Goal: Navigation & Orientation: Find specific page/section

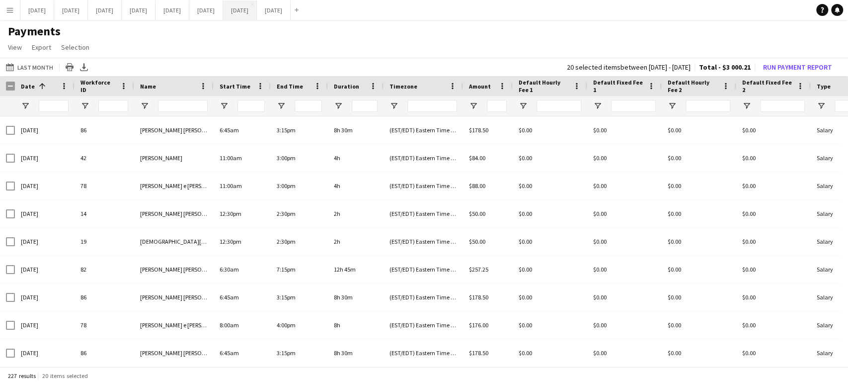
drag, startPoint x: 290, startPoint y: 10, endPoint x: 302, endPoint y: 8, distance: 12.6
click at [257, 9] on button "[DATE] Close" at bounding box center [240, 9] width 34 height 19
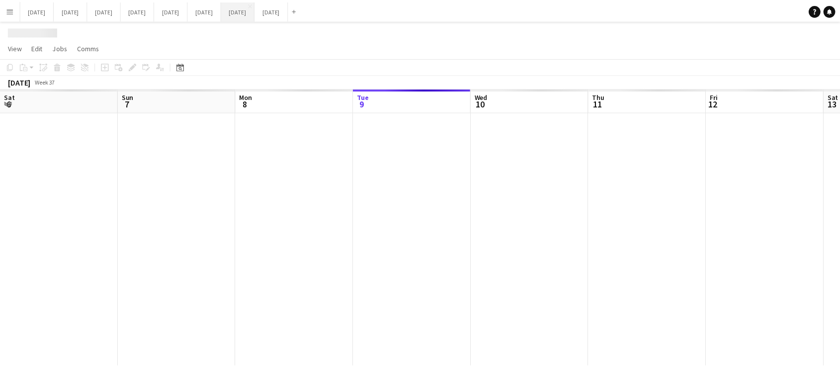
scroll to position [0, 237]
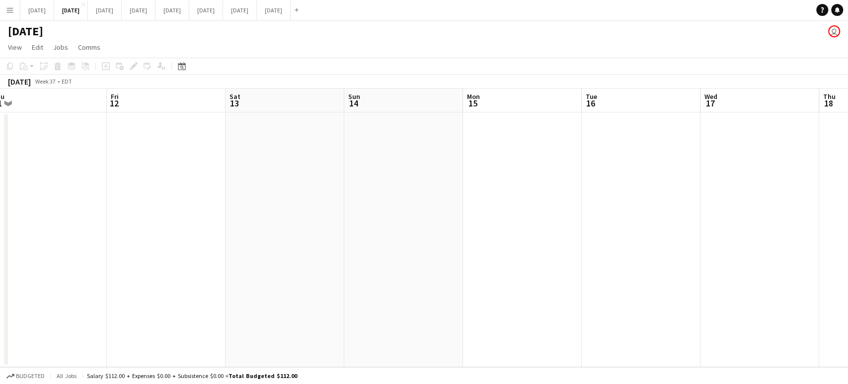
drag, startPoint x: 831, startPoint y: 214, endPoint x: 471, endPoint y: 238, distance: 361.0
click at [471, 238] on app-calendar-viewport "Mon 8 Tue 9 Wed 10 Thu 11 Fri 12 Sat 13 Sun 14 Mon 15 Tue 16 Wed 17 Thu 18 Fri …" at bounding box center [424, 227] width 848 height 278
click at [257, 8] on button "[DATE] Close" at bounding box center [240, 9] width 34 height 19
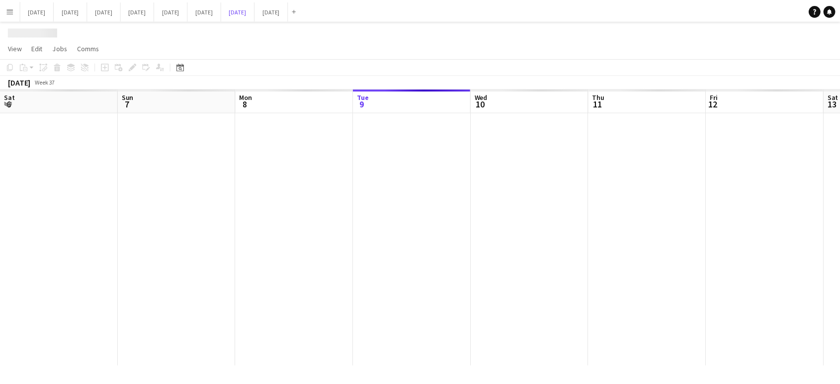
scroll to position [0, 237]
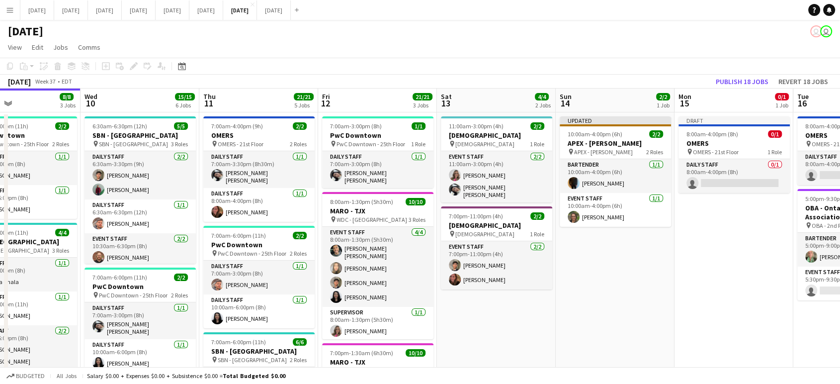
drag, startPoint x: 749, startPoint y: 300, endPoint x: 278, endPoint y: 303, distance: 471.0
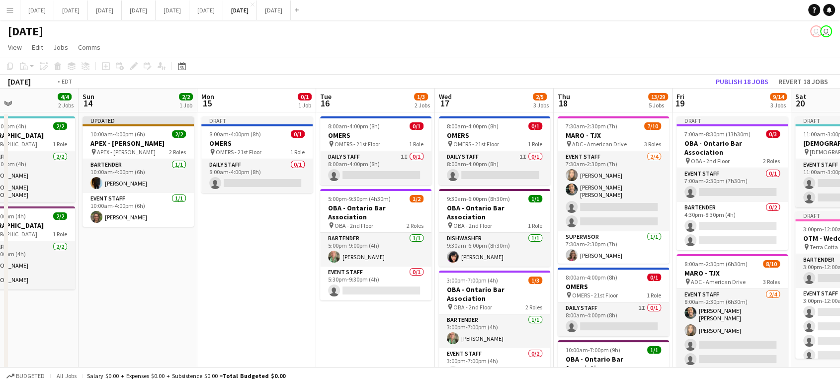
scroll to position [0, 441]
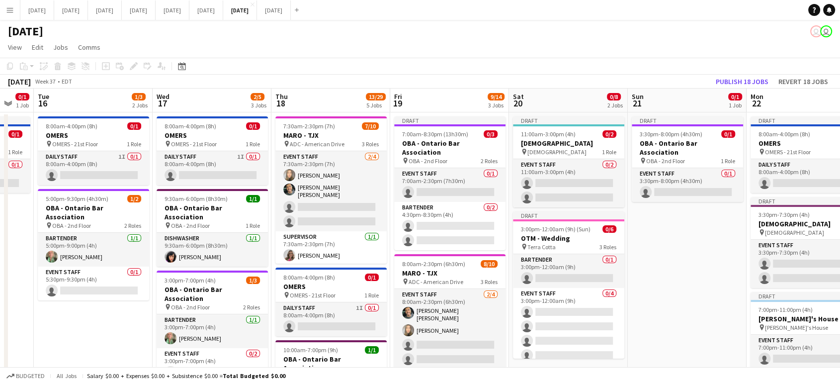
drag, startPoint x: 796, startPoint y: 331, endPoint x: 371, endPoint y: 327, distance: 425.3
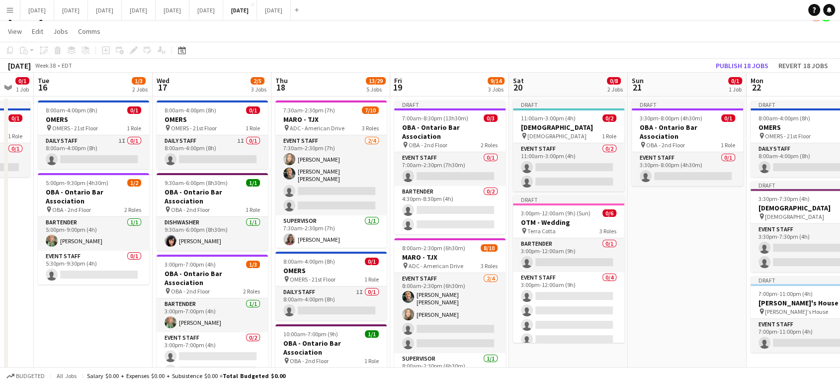
scroll to position [0, 0]
